Goal: Navigation & Orientation: Find specific page/section

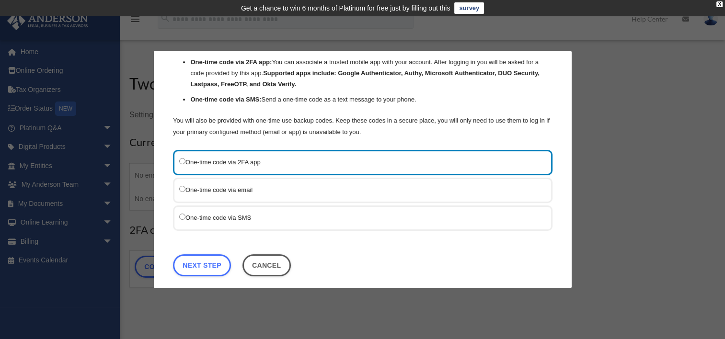
scroll to position [76, 0]
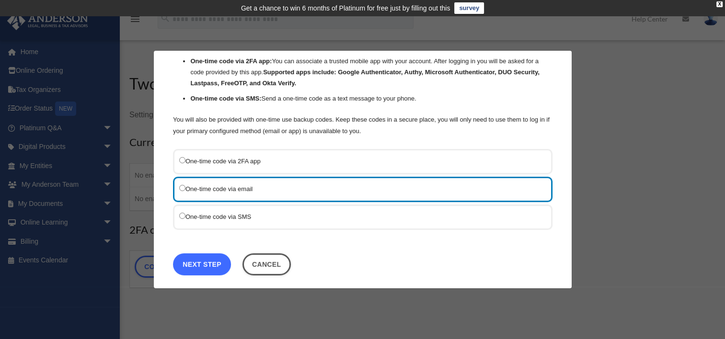
click at [201, 258] on link "Next Step" at bounding box center [202, 264] width 58 height 22
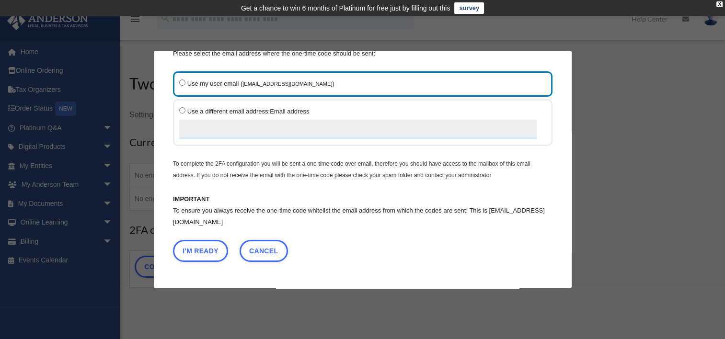
scroll to position [40, 0]
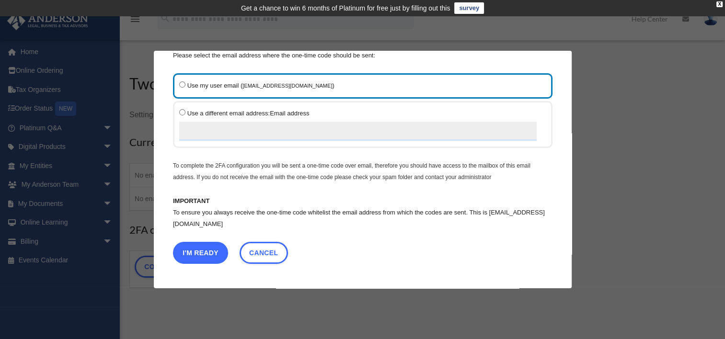
click at [202, 250] on button "I'm Ready" at bounding box center [200, 253] width 55 height 22
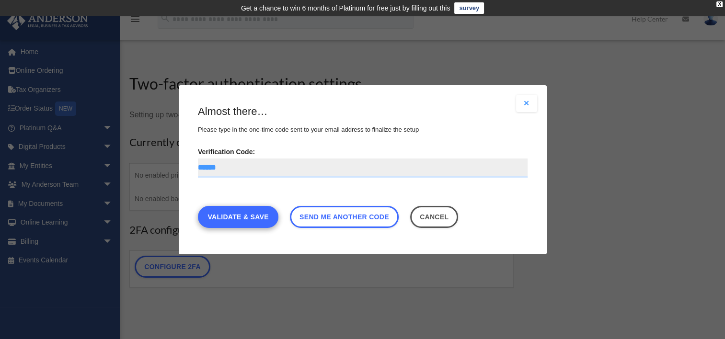
type input "******"
click at [254, 216] on link "Validate & Save" at bounding box center [238, 217] width 80 height 22
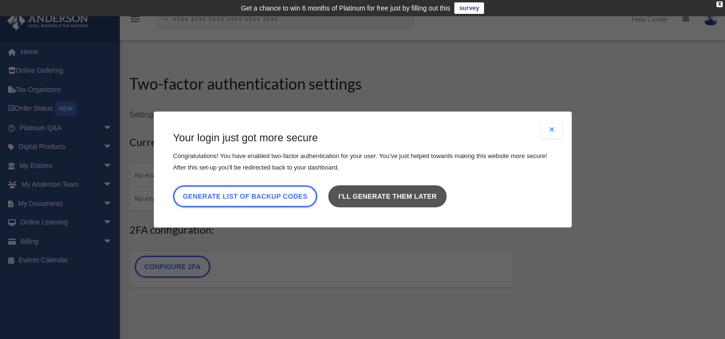
click at [374, 196] on link "I’ll generate them later" at bounding box center [387, 196] width 118 height 22
click at [392, 188] on link "I’ll generate them later" at bounding box center [387, 196] width 118 height 22
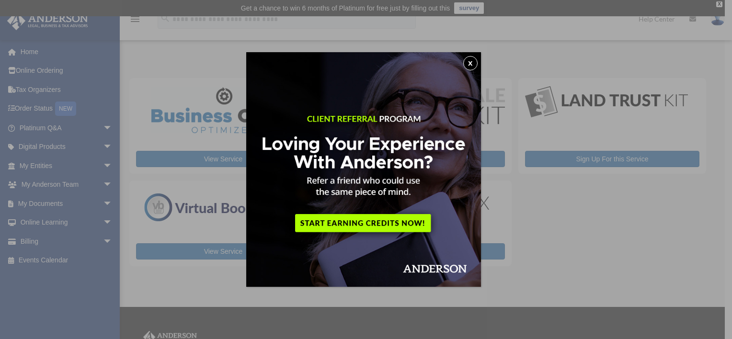
click at [473, 63] on button "x" at bounding box center [470, 63] width 14 height 14
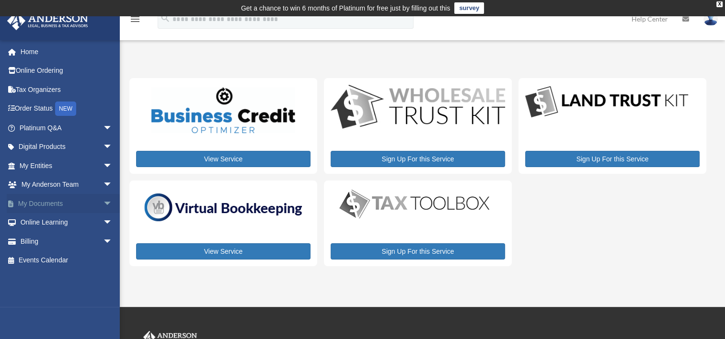
click at [103, 201] on span "arrow_drop_down" at bounding box center [112, 204] width 19 height 20
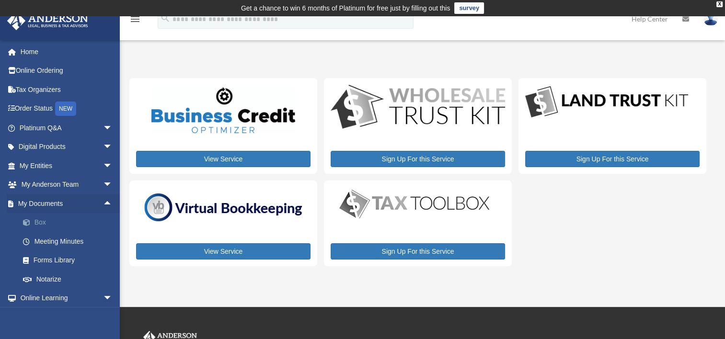
click at [39, 220] on link "Box" at bounding box center [70, 222] width 114 height 19
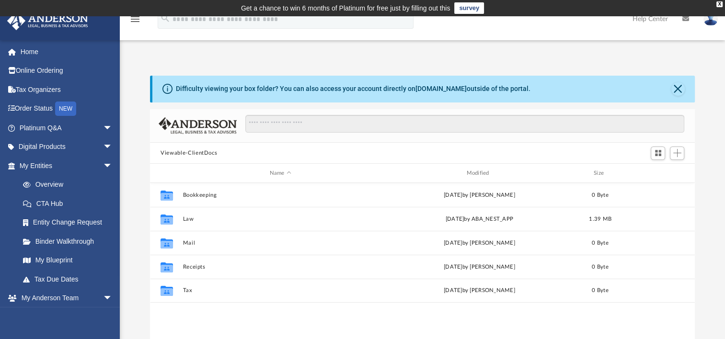
scroll to position [210, 537]
click at [188, 314] on div "Collaborated Folder Bookkeeping [DATE] by [PERSON_NAME] 0 Byte Collaborated Fol…" at bounding box center [422, 282] width 545 height 198
click at [33, 48] on link "Home" at bounding box center [67, 51] width 120 height 19
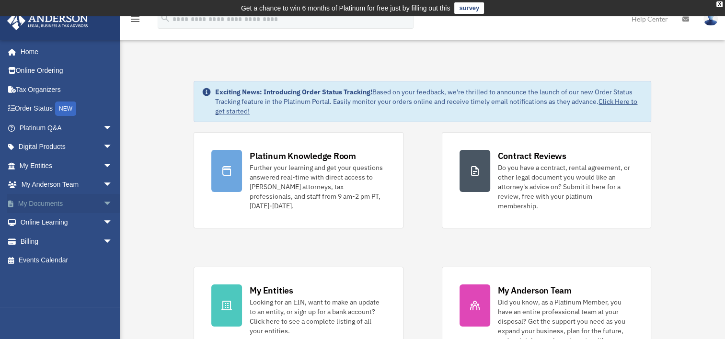
click at [56, 203] on link "My Documents arrow_drop_down" at bounding box center [67, 203] width 120 height 19
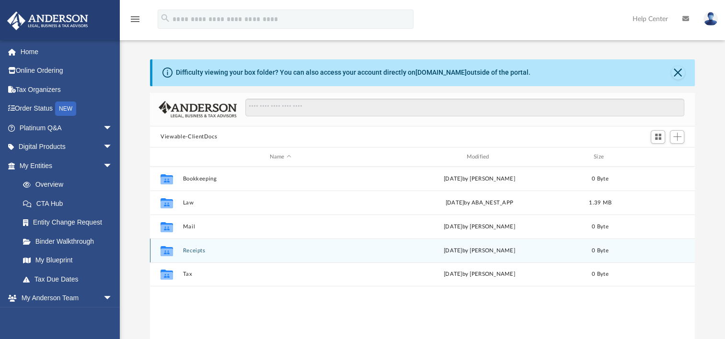
scroll to position [210, 537]
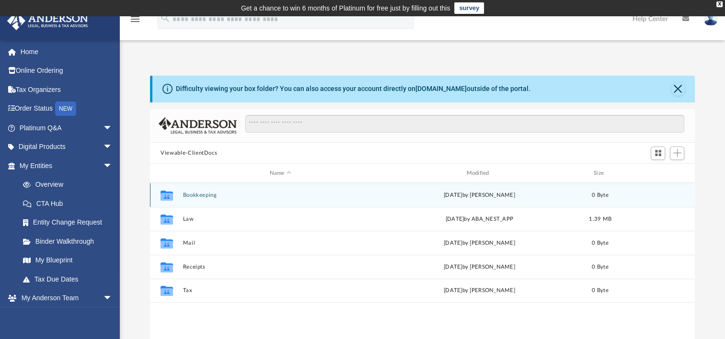
click at [165, 195] on icon "grid" at bounding box center [167, 197] width 12 height 8
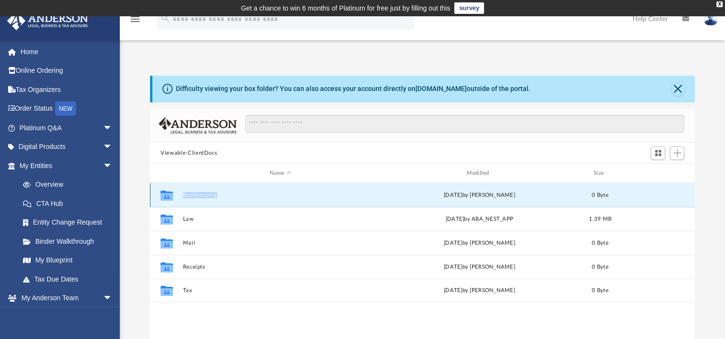
click at [165, 195] on icon "grid" at bounding box center [167, 197] width 12 height 8
click at [277, 192] on button "Bookkeeping" at bounding box center [280, 195] width 195 height 6
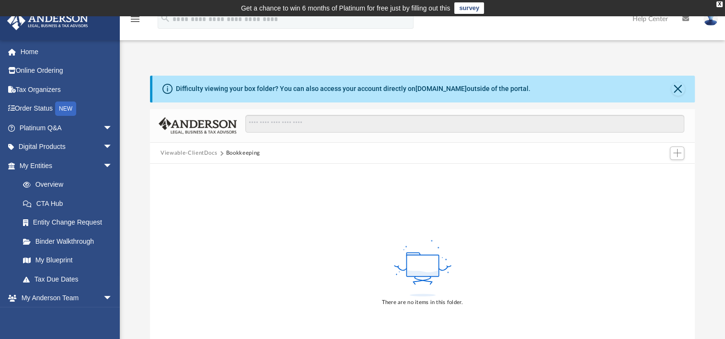
click at [277, 192] on div "There are no items in this folder." at bounding box center [422, 273] width 545 height 218
click at [226, 197] on div "There are no items in this folder." at bounding box center [422, 273] width 545 height 218
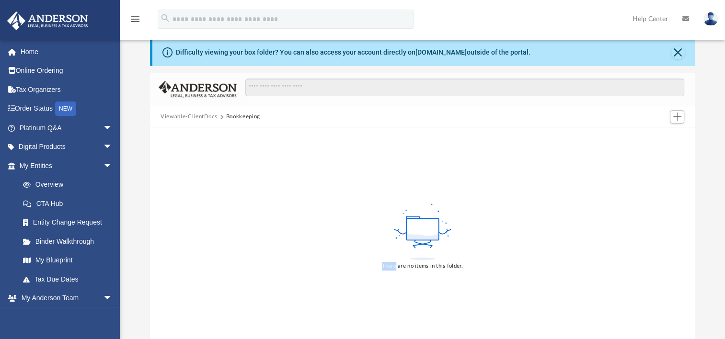
scroll to position [38, 0]
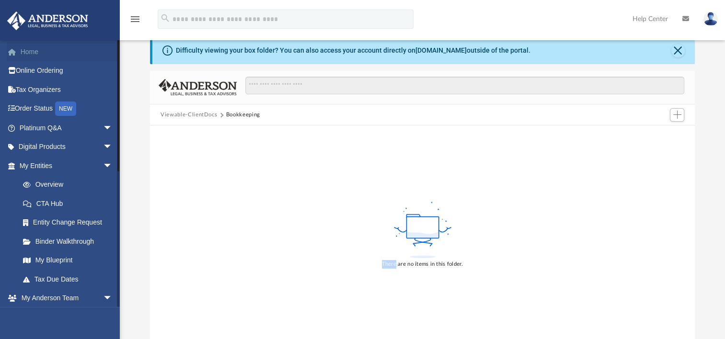
click at [28, 49] on link "Home" at bounding box center [67, 51] width 120 height 19
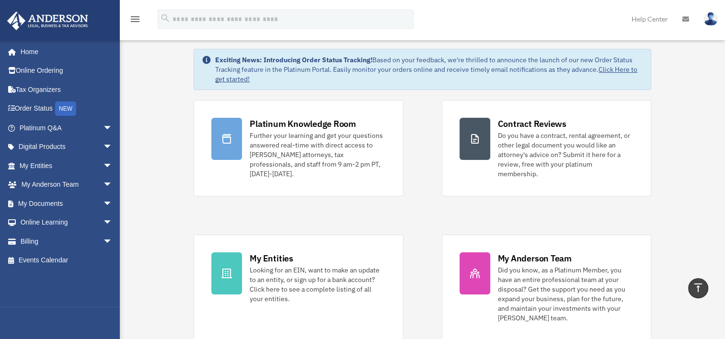
scroll to position [29, 0]
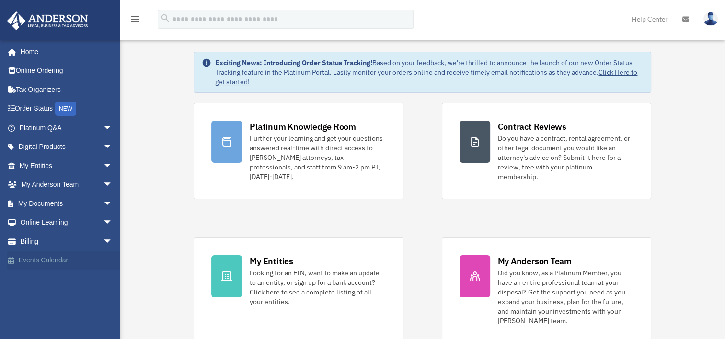
click at [50, 258] on link "Events Calendar" at bounding box center [67, 260] width 120 height 19
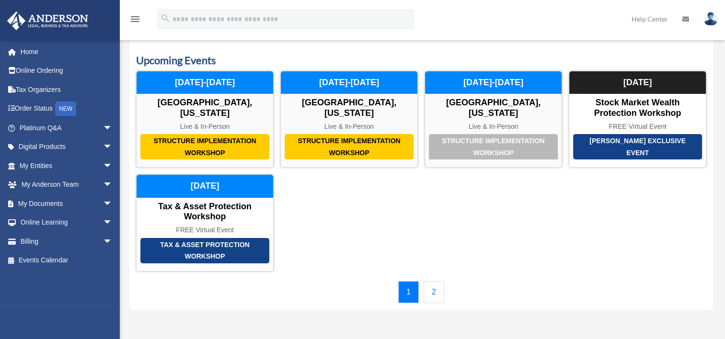
scroll to position [40, 0]
click at [32, 89] on link "Tax Organizers" at bounding box center [67, 89] width 120 height 19
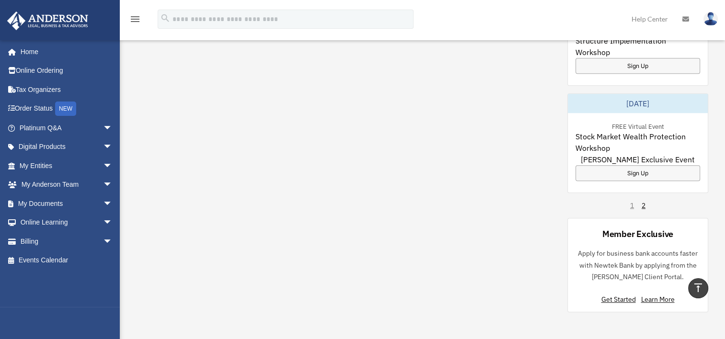
scroll to position [682, 0]
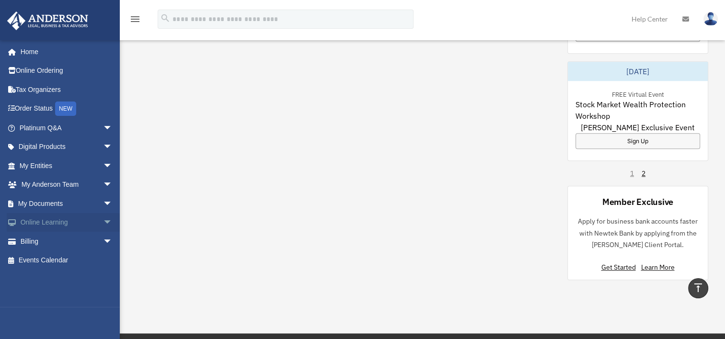
click at [40, 220] on link "Online Learning arrow_drop_down" at bounding box center [67, 222] width 120 height 19
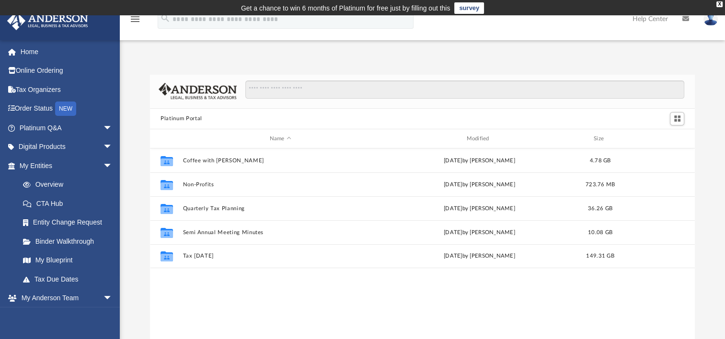
scroll to position [210, 537]
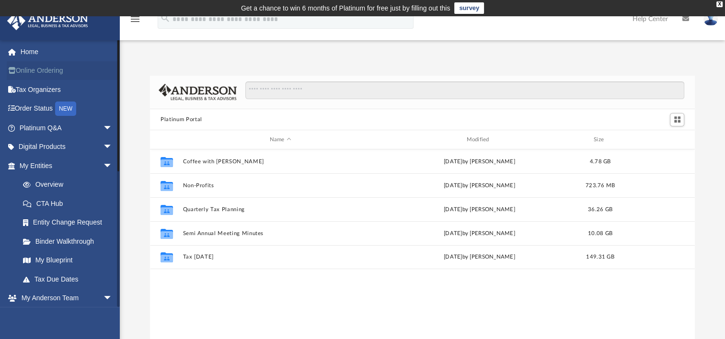
click at [35, 69] on link "Online Ordering" at bounding box center [67, 70] width 120 height 19
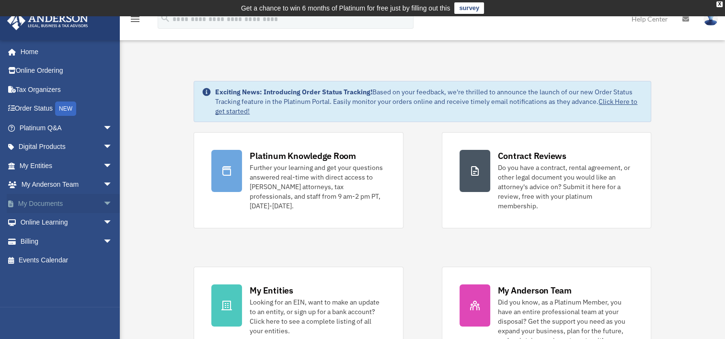
click at [57, 199] on link "My Documents arrow_drop_down" at bounding box center [67, 203] width 120 height 19
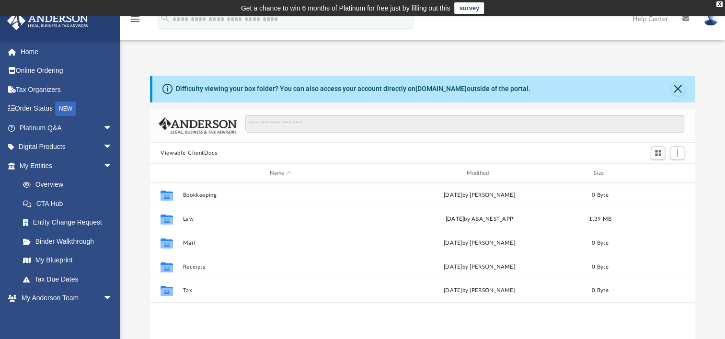
scroll to position [210, 537]
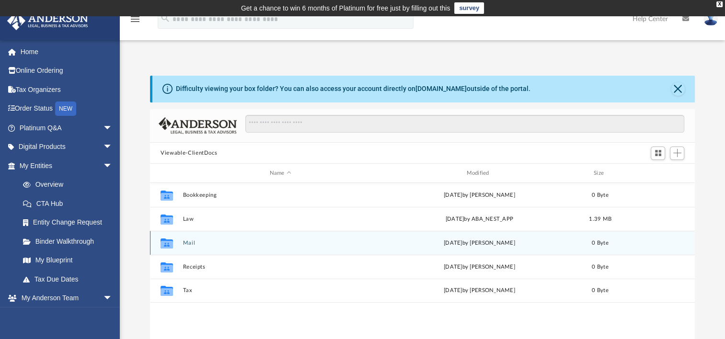
click at [167, 244] on icon "grid" at bounding box center [167, 245] width 12 height 8
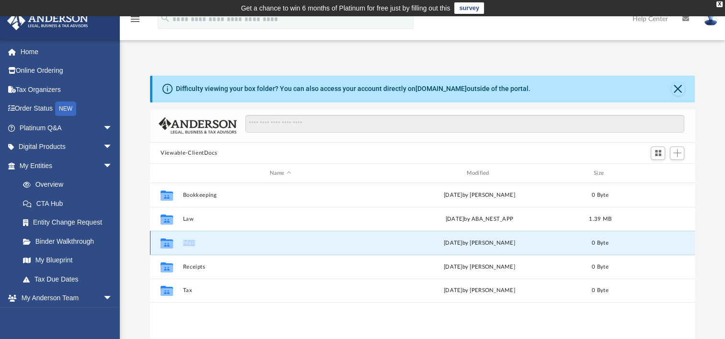
click at [167, 244] on icon "grid" at bounding box center [167, 245] width 12 height 8
click at [165, 243] on g "grid" at bounding box center [167, 244] width 12 height 10
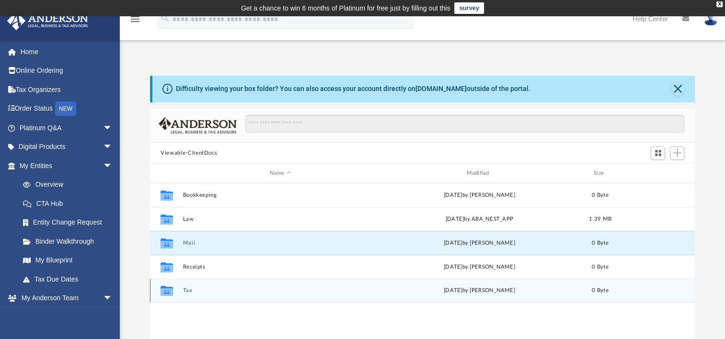
click at [167, 289] on icon "grid" at bounding box center [167, 292] width 12 height 8
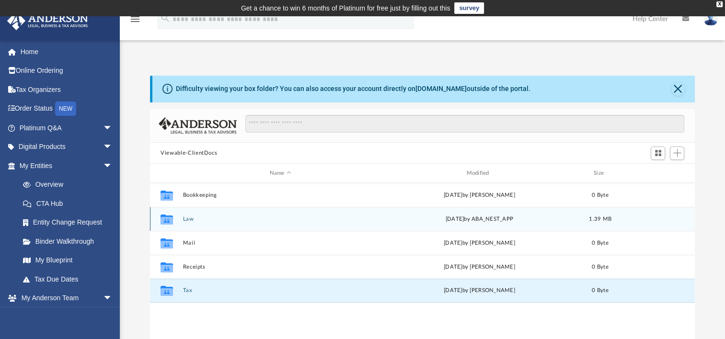
click at [166, 220] on icon "grid" at bounding box center [167, 220] width 12 height 10
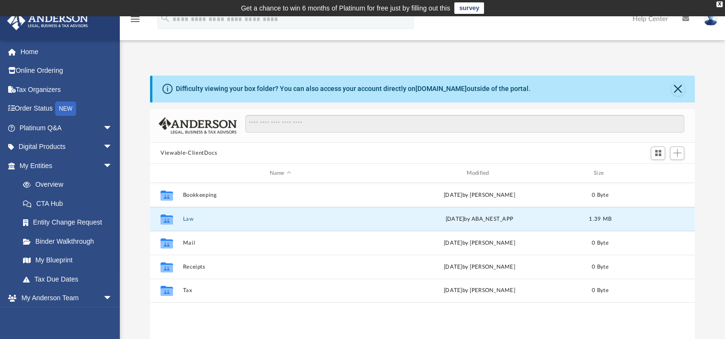
click at [203, 151] on button "Viewable-ClientDocs" at bounding box center [189, 153] width 57 height 9
drag, startPoint x: 264, startPoint y: 123, endPoint x: 573, endPoint y: 149, distance: 309.6
click at [573, 149] on div "Viewable-ClientDocs" at bounding box center [422, 153] width 545 height 21
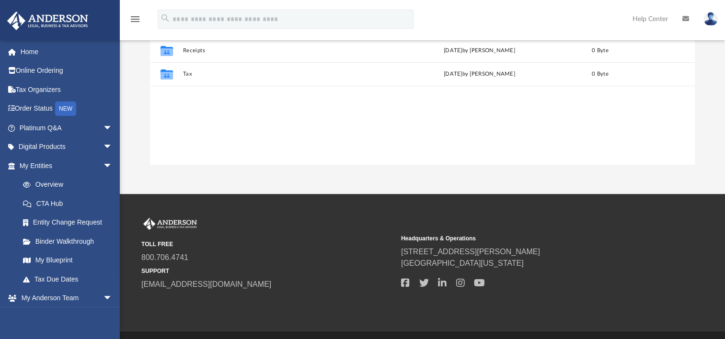
scroll to position [242, 0]
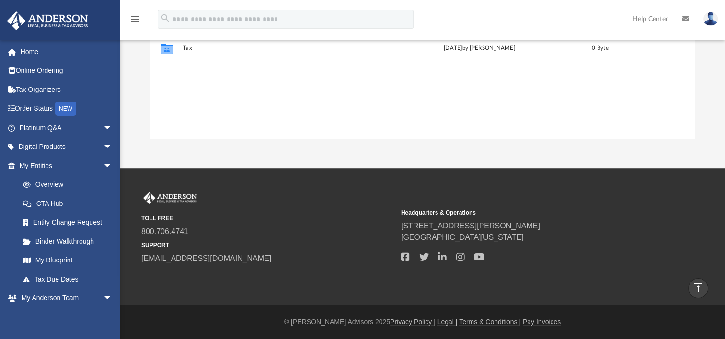
click at [711, 18] on img at bounding box center [710, 19] width 14 height 14
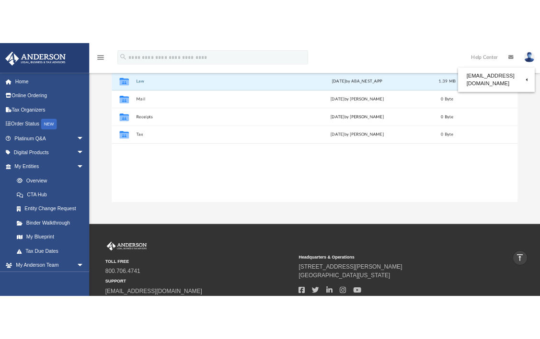
scroll to position [8, 8]
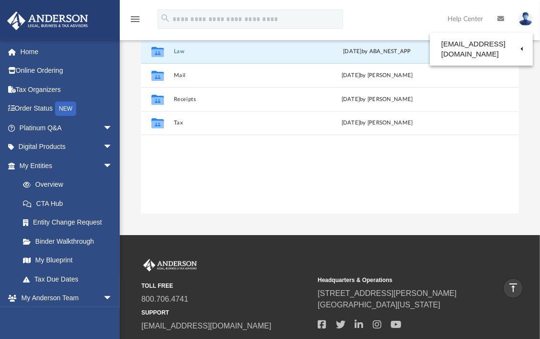
click at [417, 144] on div "Collaborated Folder Bookkeeping Fri Nov 12 2021 by Irene Calvillo Collaborated …" at bounding box center [330, 114] width 378 height 198
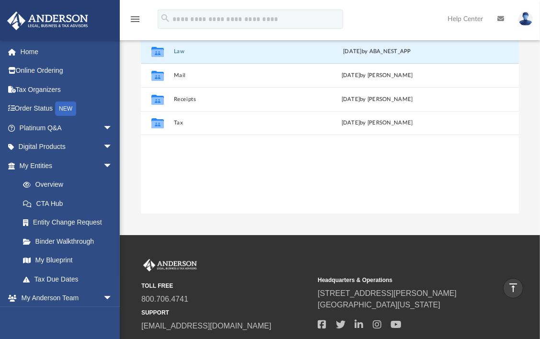
click at [525, 17] on img at bounding box center [525, 19] width 14 height 14
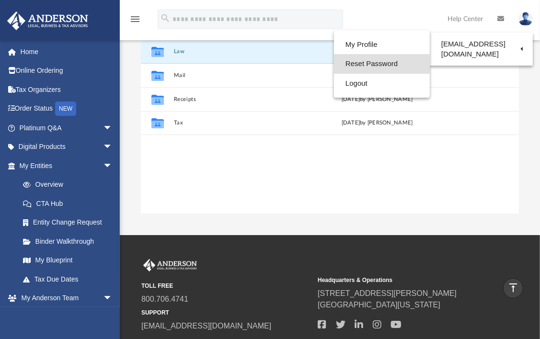
click at [367, 61] on link "Reset Password" at bounding box center [382, 64] width 96 height 20
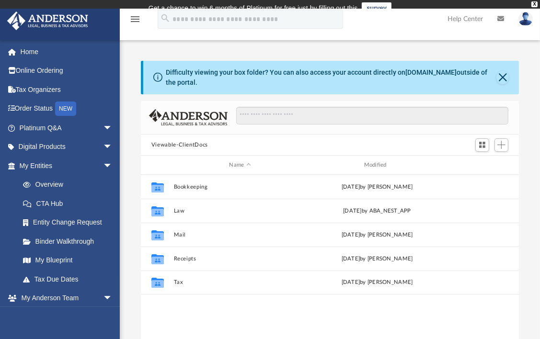
scroll to position [210, 371]
